Goal: Find specific page/section: Find specific page/section

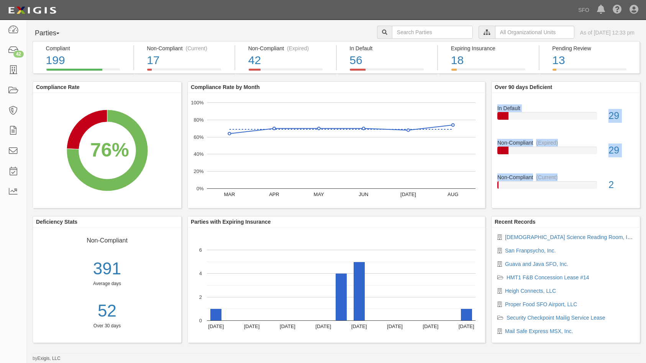
drag, startPoint x: 642, startPoint y: 186, endPoint x: 660, endPoint y: 183, distance: 18.3
click at [646, 183] on html "Toggle navigation Dashboard 42 Inbox Parties Agreements Coverages Documents Mes…" at bounding box center [323, 180] width 646 height 361
click at [20, 64] on link at bounding box center [13, 70] width 26 height 20
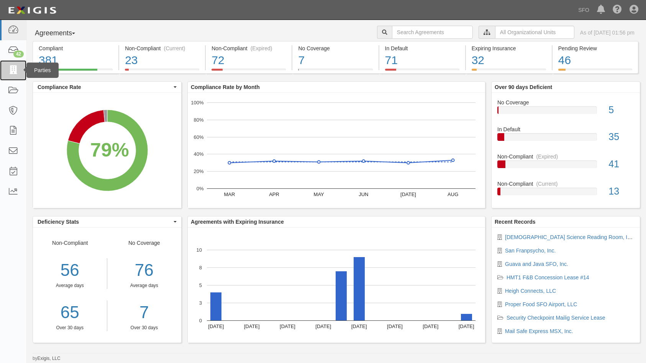
click at [8, 63] on link at bounding box center [13, 70] width 26 height 20
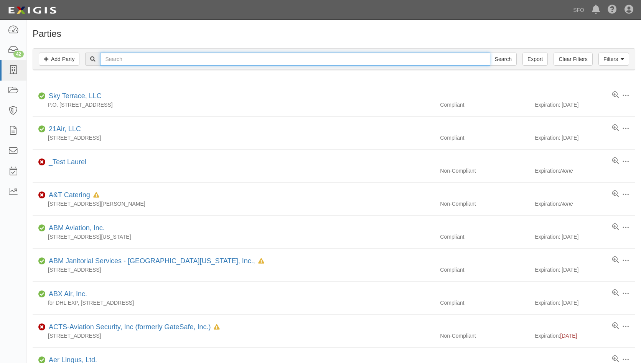
click at [118, 60] on input "text" at bounding box center [294, 59] width 389 height 13
type input "gilly"
click at [489, 53] on input "Search" at bounding box center [502, 59] width 27 height 13
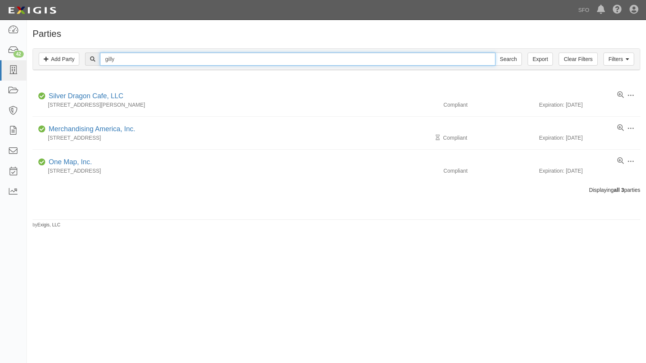
type input "gilly"
click at [495, 53] on input "Search" at bounding box center [508, 59] width 27 height 13
click at [136, 61] on input "gilly" at bounding box center [297, 59] width 395 height 13
type input "g"
type input "burger"
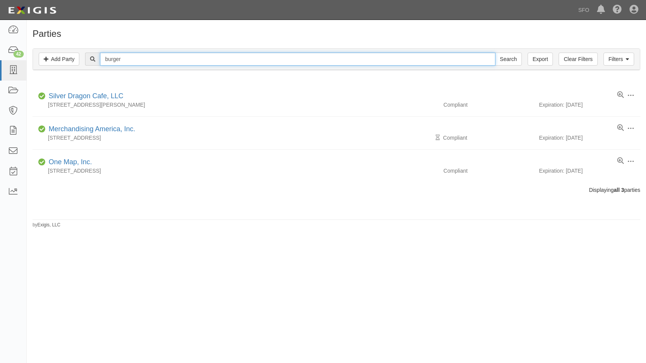
click at [495, 53] on input "Search" at bounding box center [508, 59] width 27 height 13
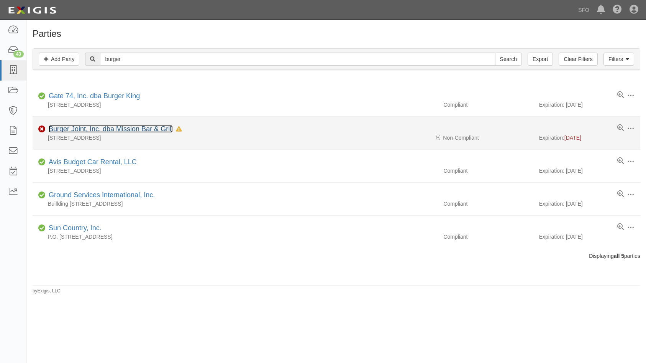
click at [92, 128] on link "Burger Joint, Inc. dba Mission Bar & Grill" at bounding box center [111, 129] width 124 height 8
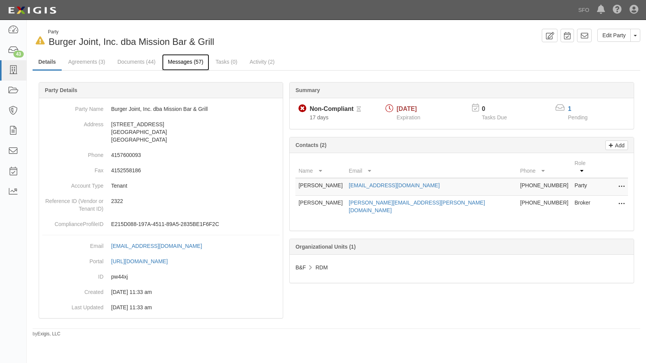
click at [178, 65] on link "Messages (57)" at bounding box center [185, 62] width 47 height 16
click at [143, 61] on link "Documents (44)" at bounding box center [137, 62] width 50 height 16
